Goal: Information Seeking & Learning: Learn about a topic

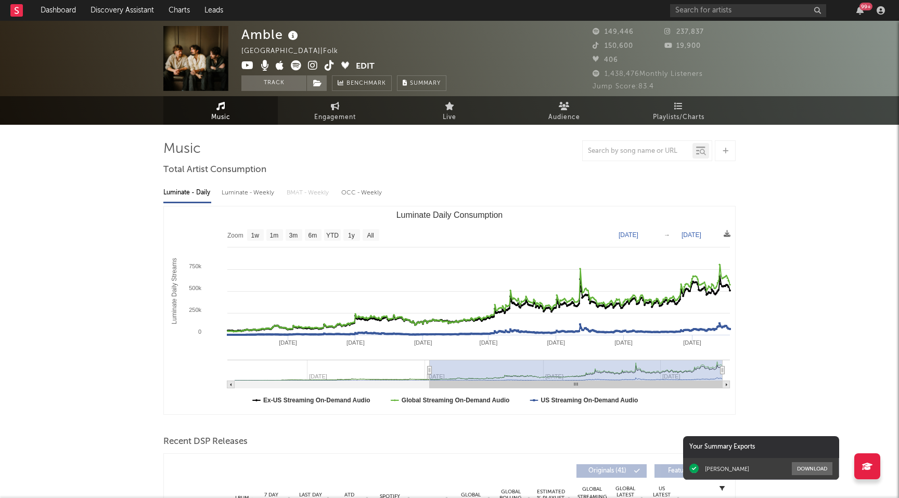
select select "6m"
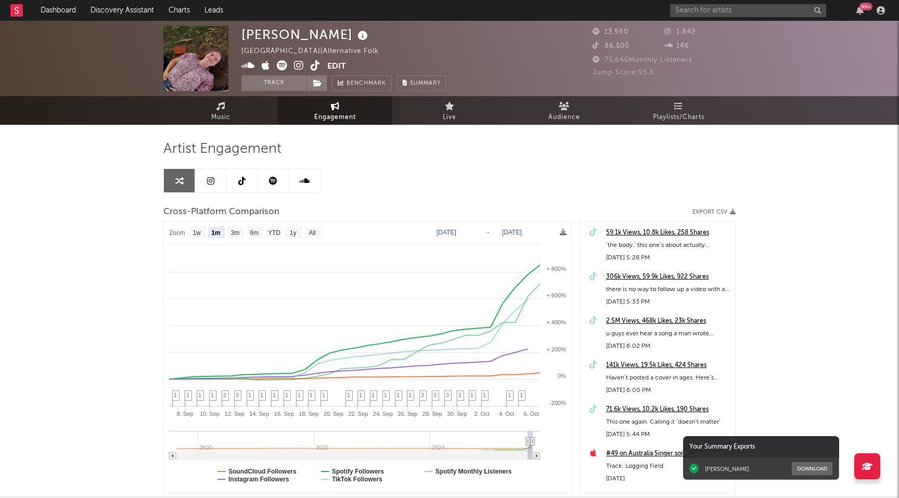
select select "1m"
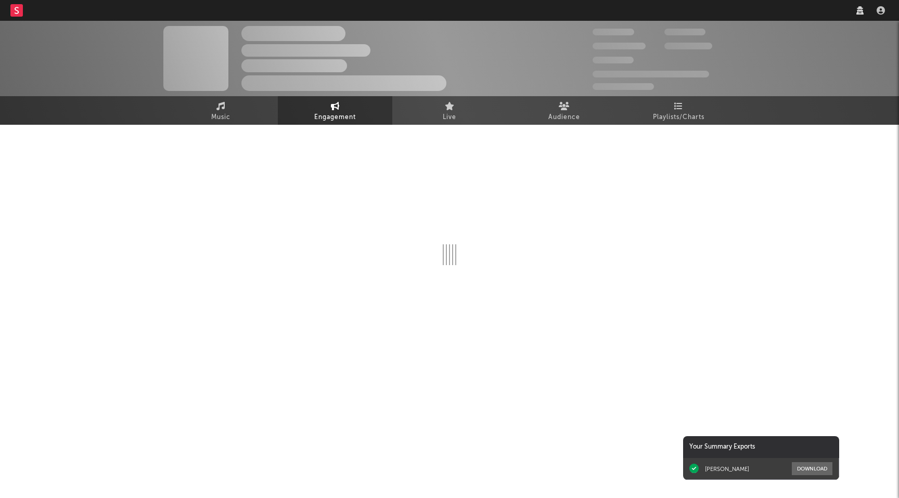
select select "1w"
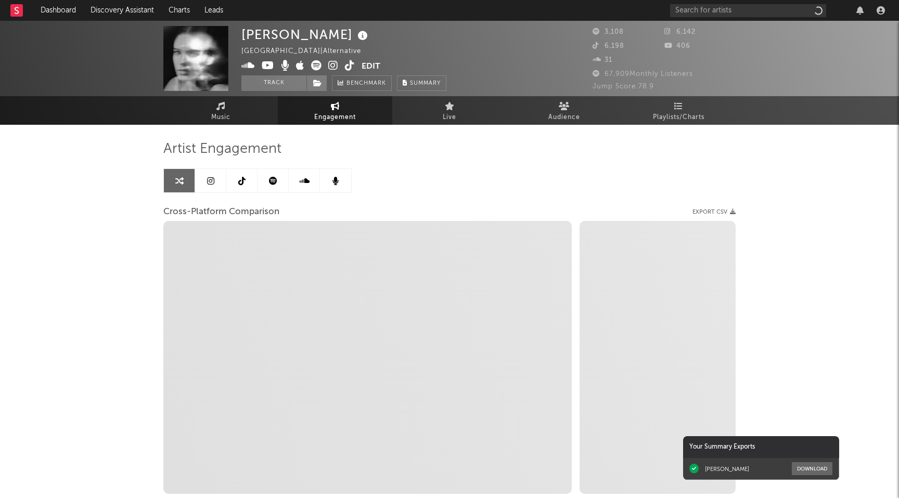
select select "1m"
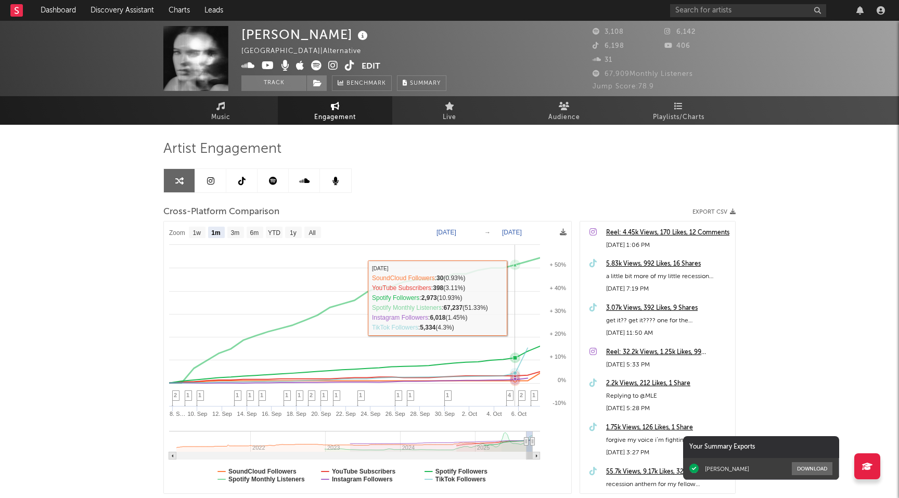
select select "1m"
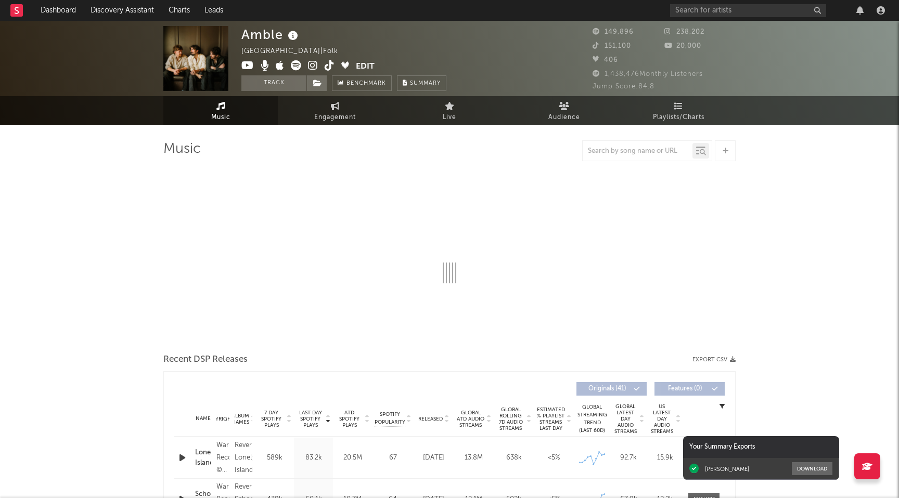
select select "6m"
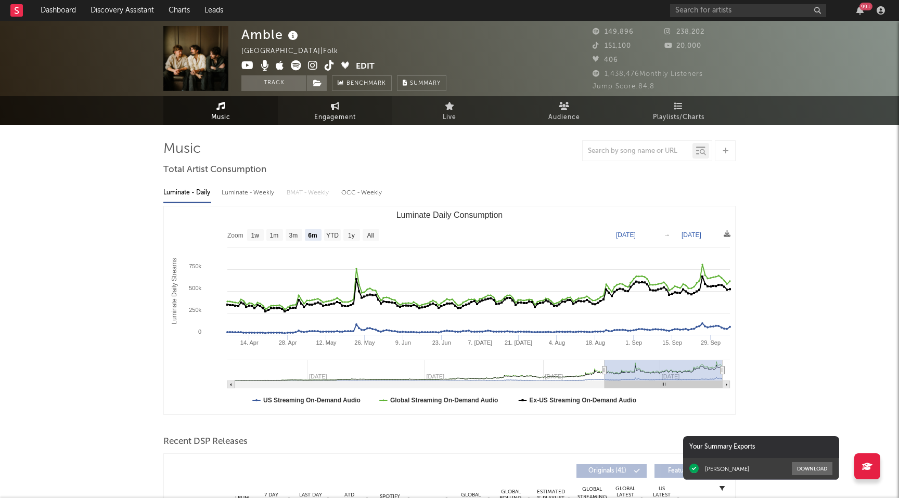
click at [326, 102] on link "Engagement" at bounding box center [335, 110] width 114 height 29
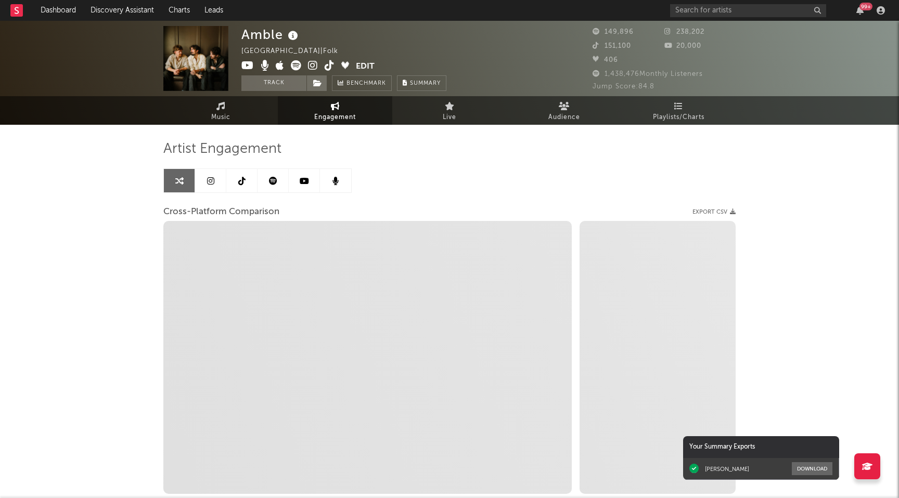
select select "1w"
select select "1m"
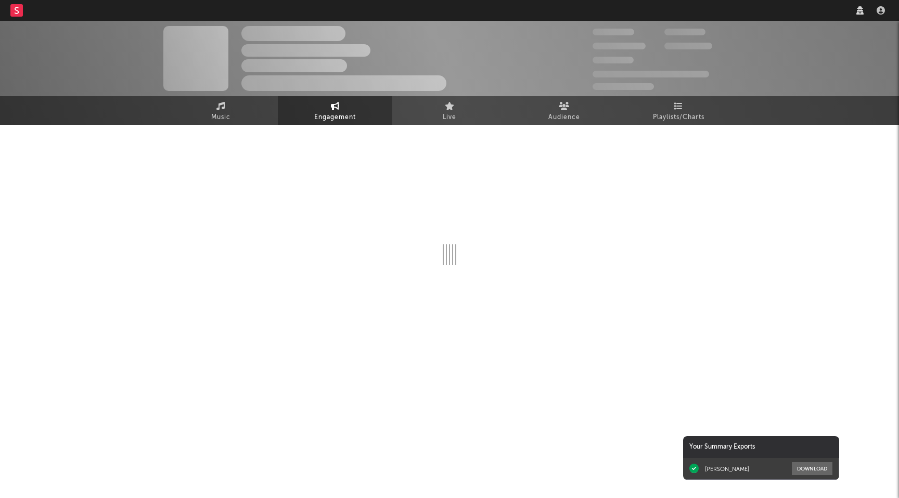
select select "1w"
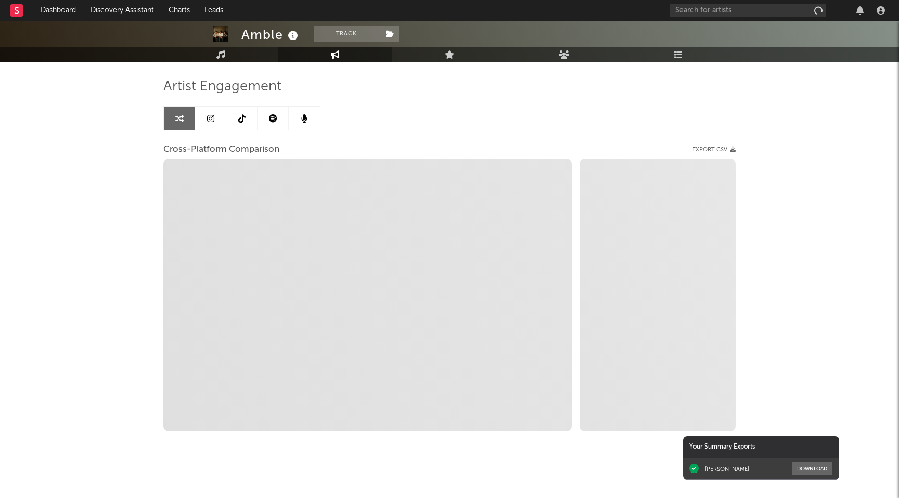
scroll to position [57, 0]
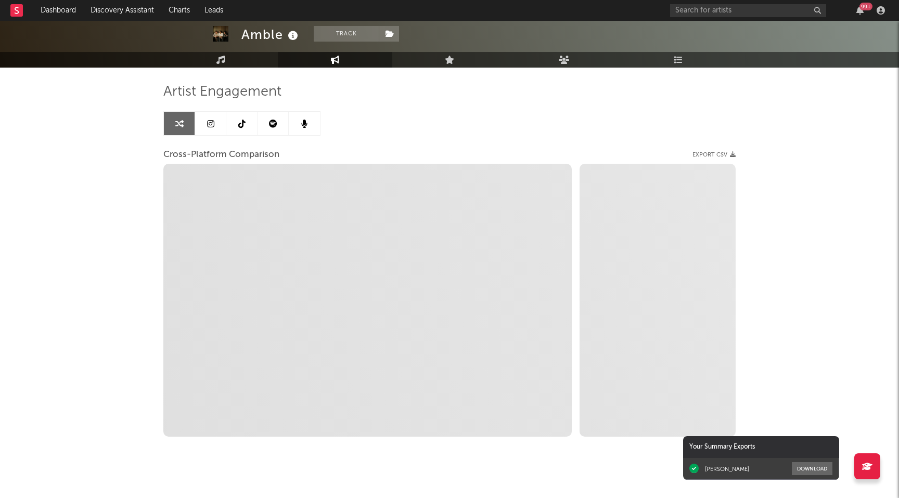
select select "1m"
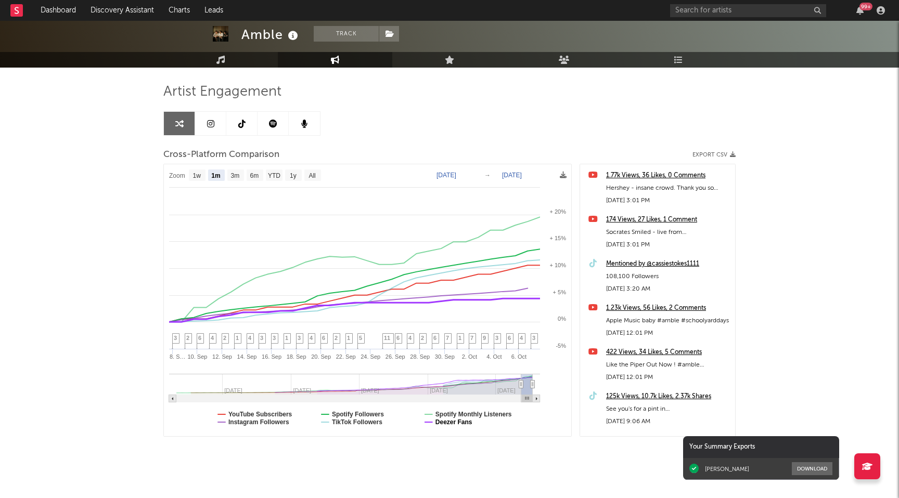
click at [459, 423] on text "Deezer Fans" at bounding box center [453, 422] width 37 height 7
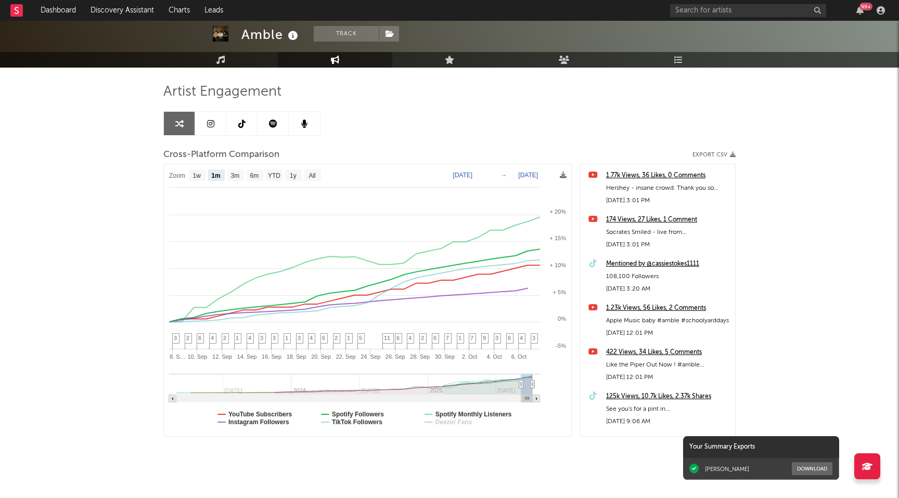
select select "1m"
click at [678, 262] on div "Mentioned by @cassiestokes1111" at bounding box center [668, 264] width 124 height 12
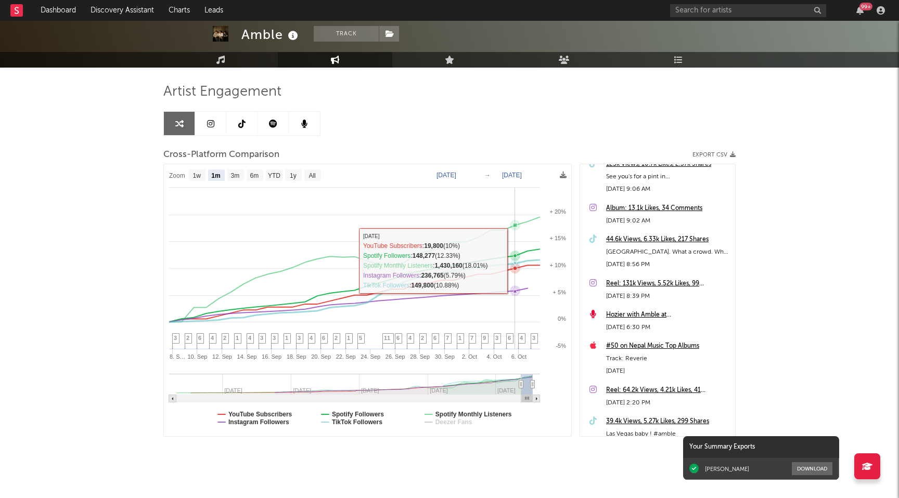
scroll to position [0, 0]
